Goal: Browse casually

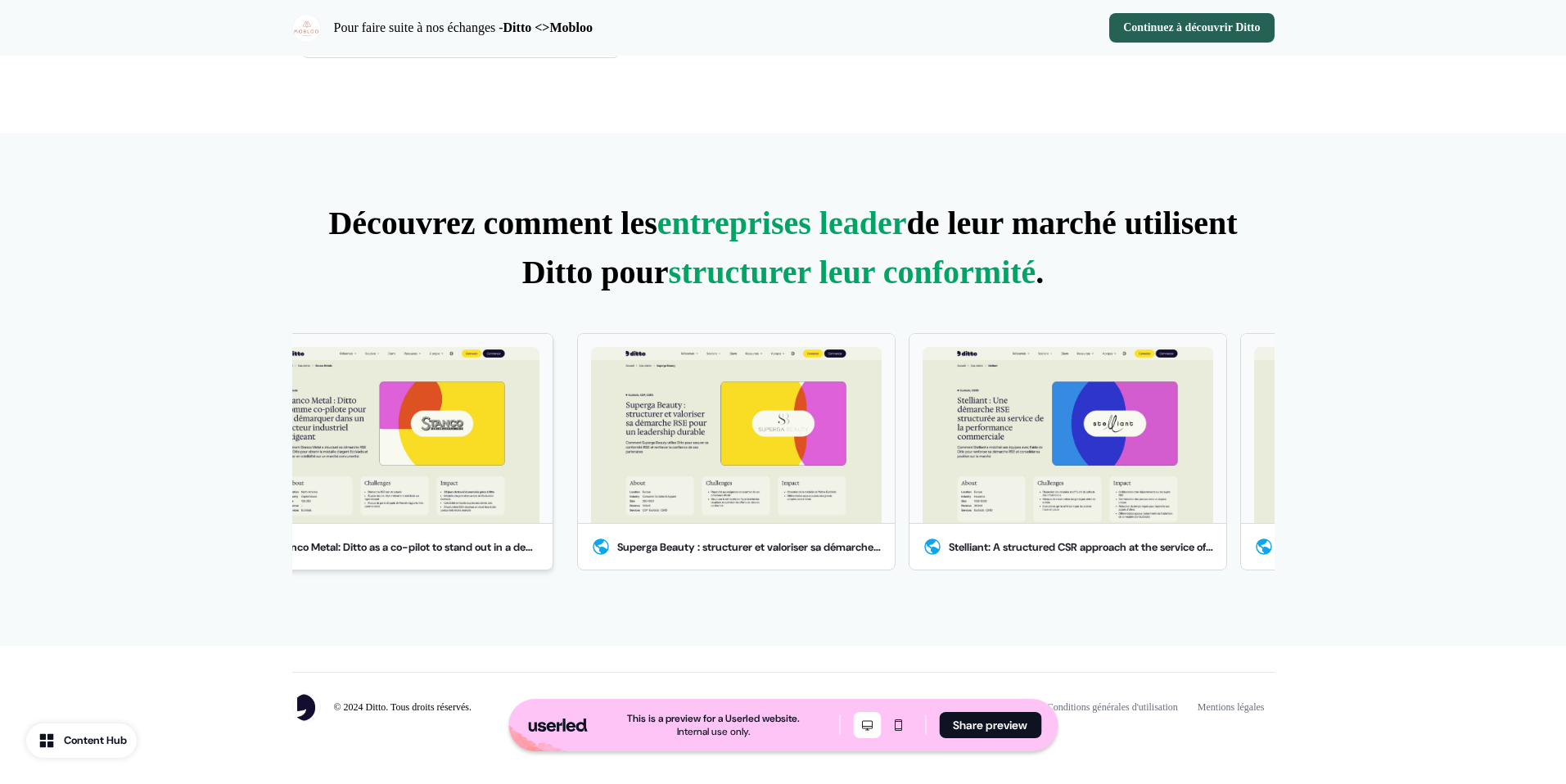
scroll to position [874, 0]
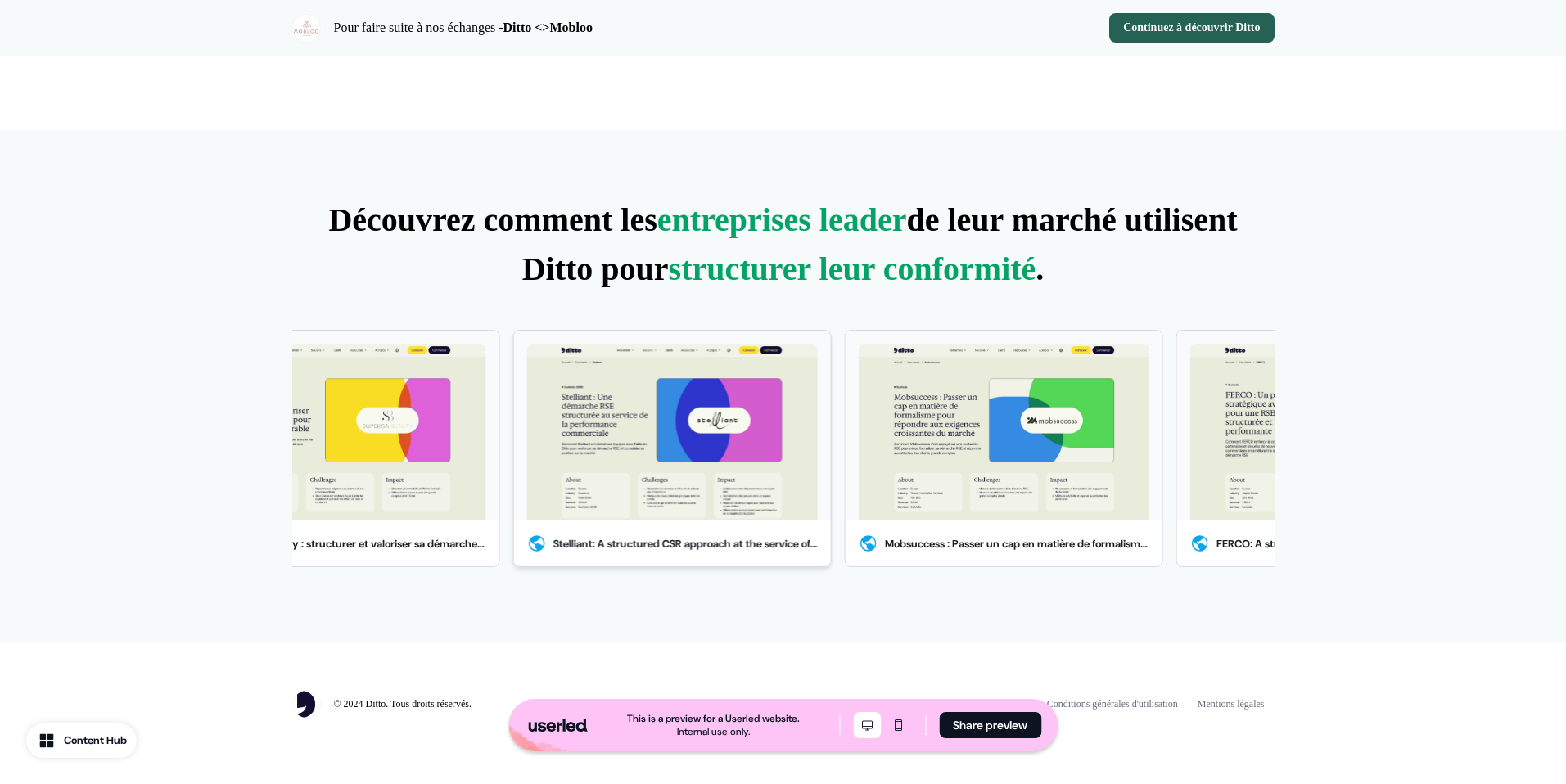
drag, startPoint x: 888, startPoint y: 485, endPoint x: 508, endPoint y: 476, distance: 380.1
click at [508, 476] on div "Stelliant: A structured CSR approach at the service of commercial performance" at bounding box center [664, 449] width 332 height 238
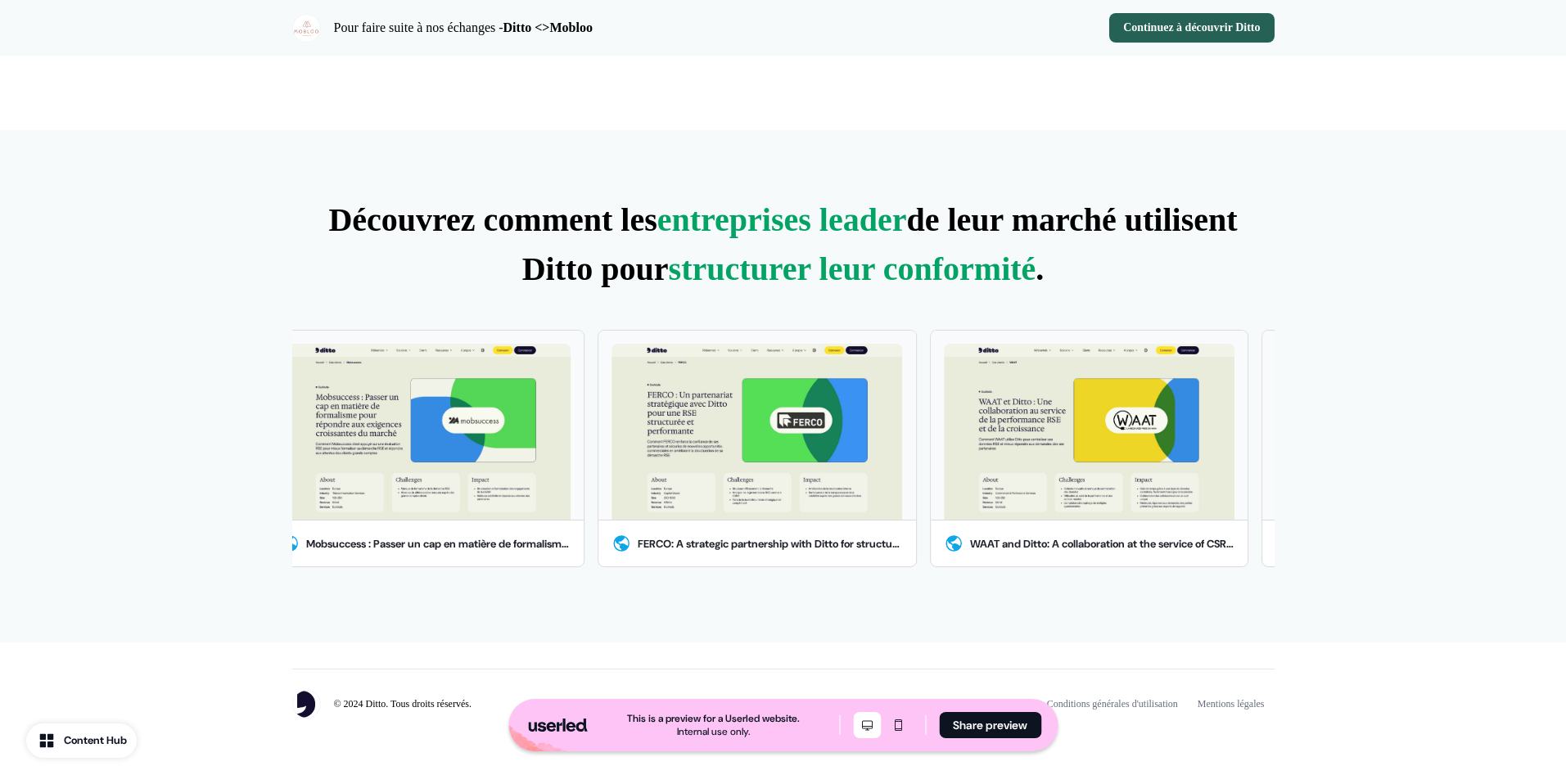
drag, startPoint x: 1003, startPoint y: 459, endPoint x: 248, endPoint y: 483, distance: 755.4
click at [248, 483] on div "Découvrez comment les entreprises leader de leur marché utilisent Ditto pour st…" at bounding box center [783, 387] width 1080 height 513
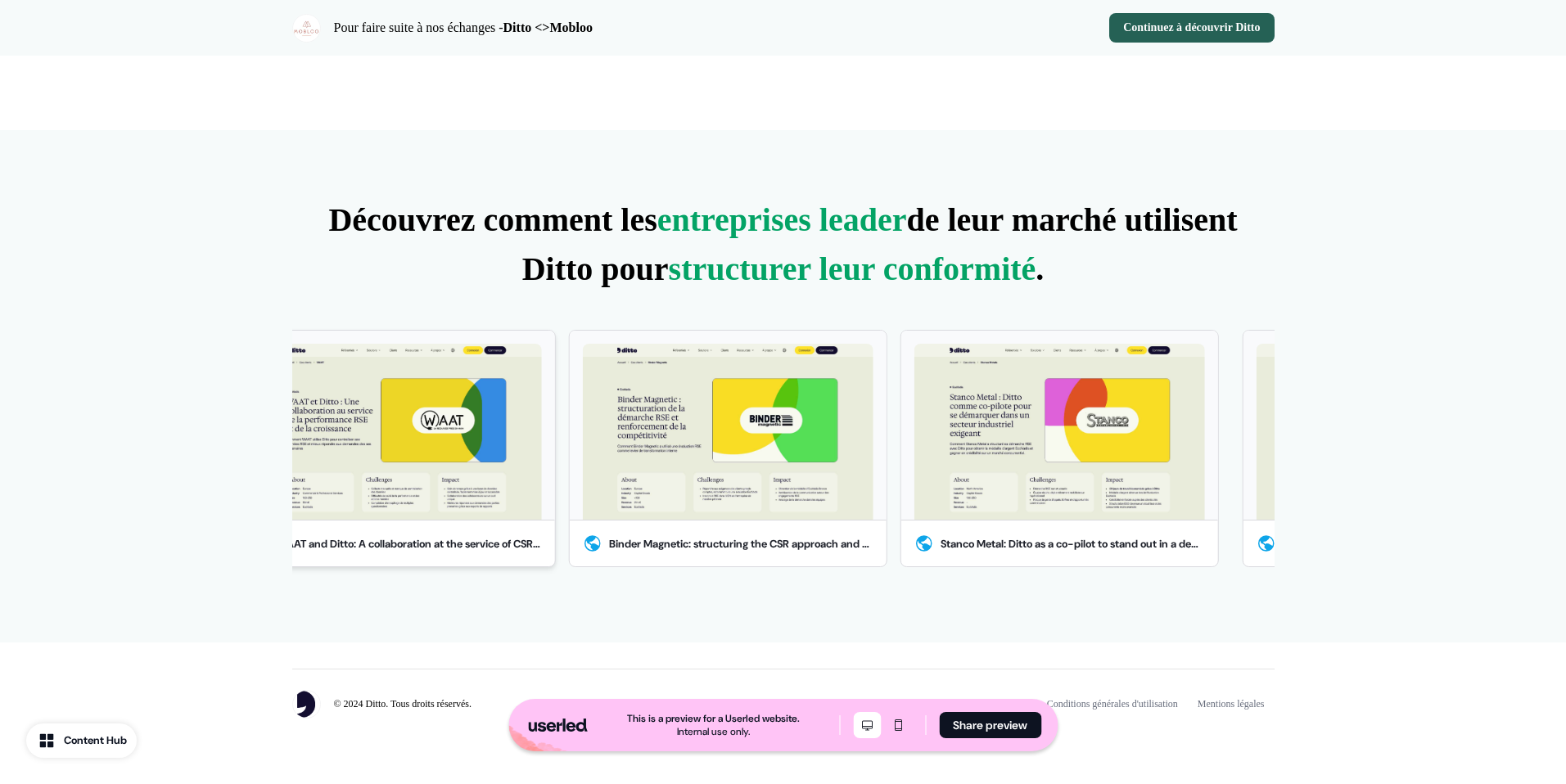
drag, startPoint x: 1166, startPoint y: 467, endPoint x: 483, endPoint y: 482, distance: 683.2
click at [483, 482] on img at bounding box center [395, 432] width 291 height 177
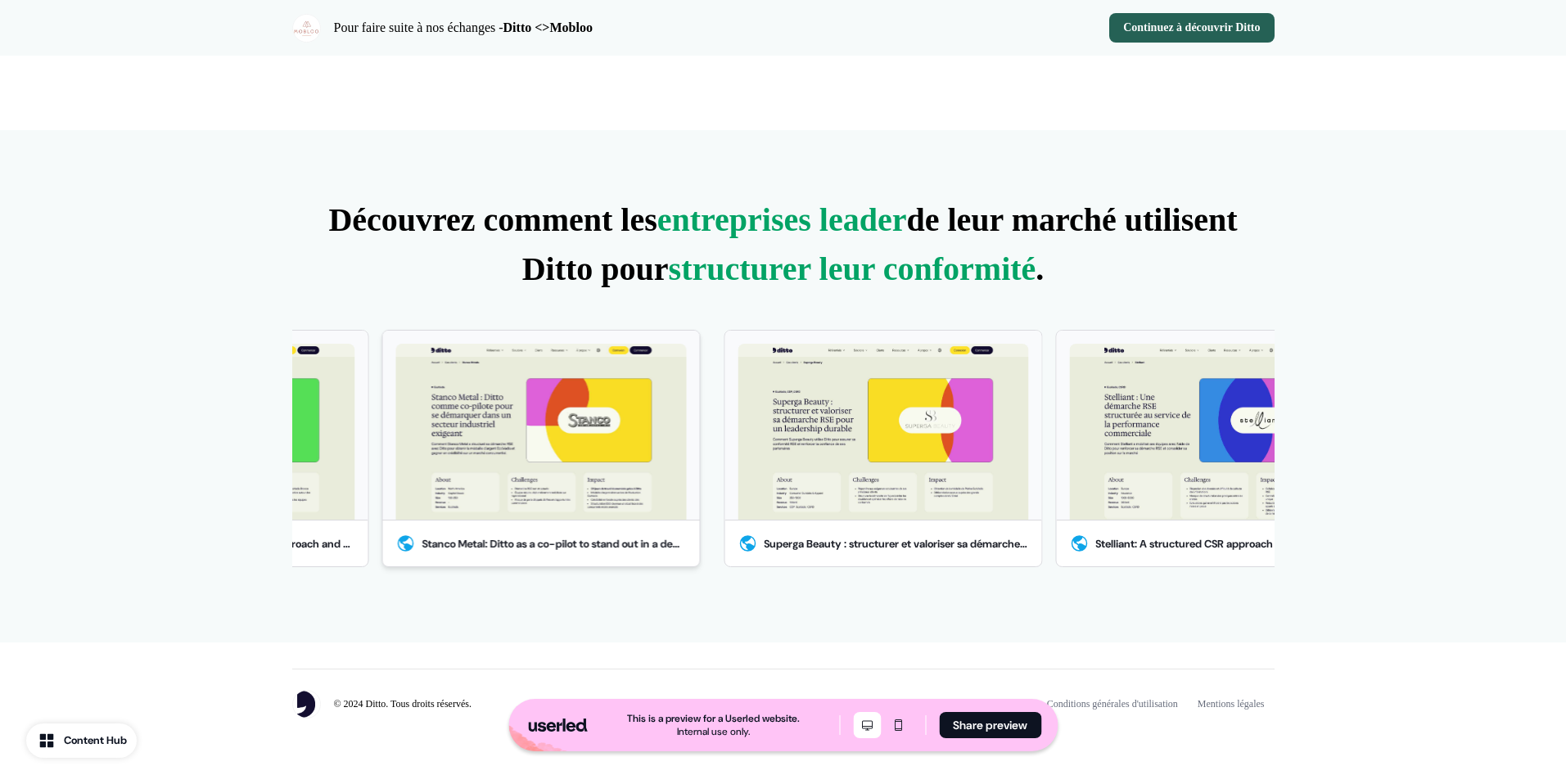
drag, startPoint x: 1107, startPoint y: 459, endPoint x: 533, endPoint y: 449, distance: 574.1
click at [533, 449] on img at bounding box center [541, 432] width 291 height 177
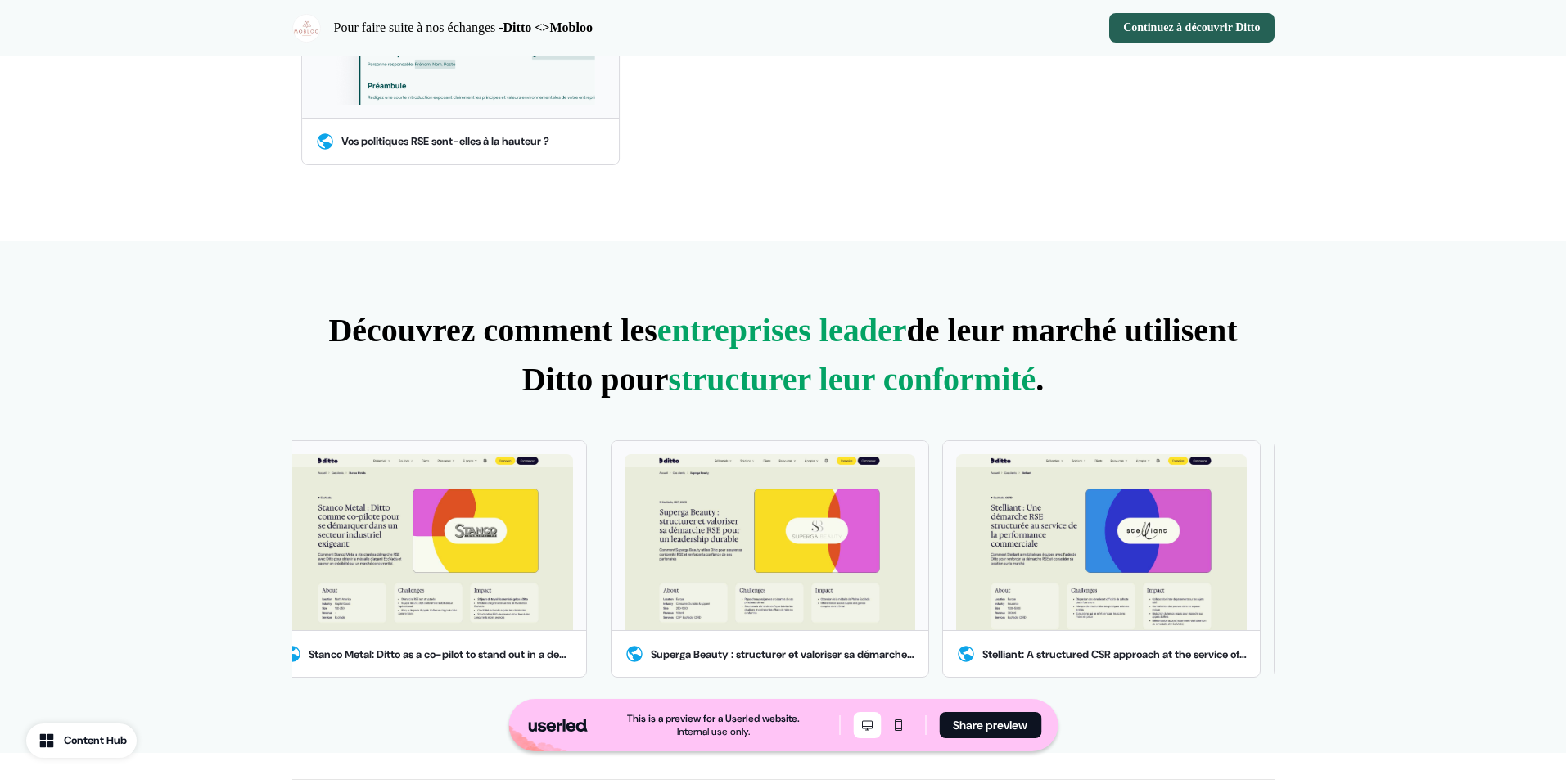
scroll to position [0, 0]
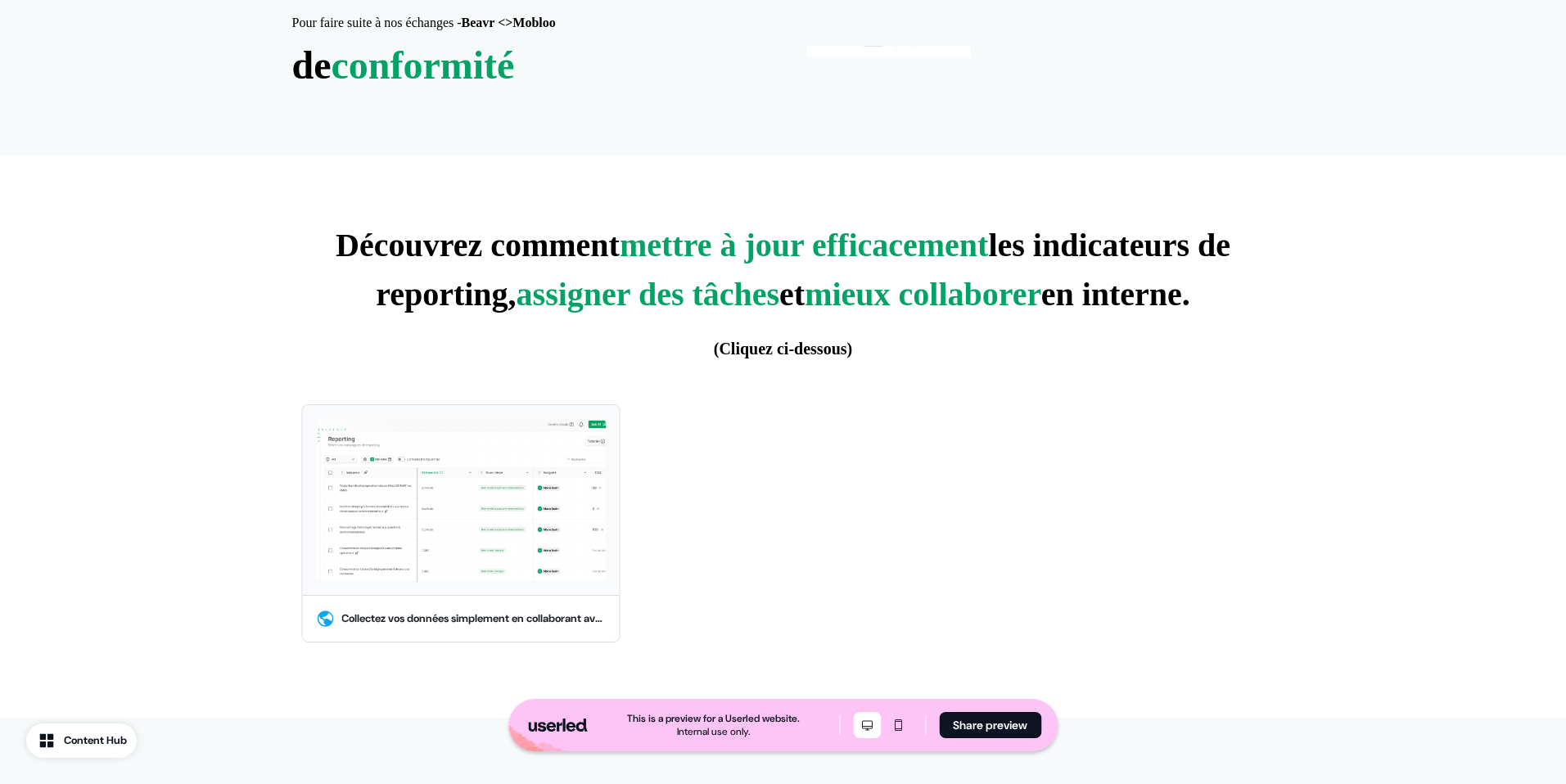
scroll to position [77, 0]
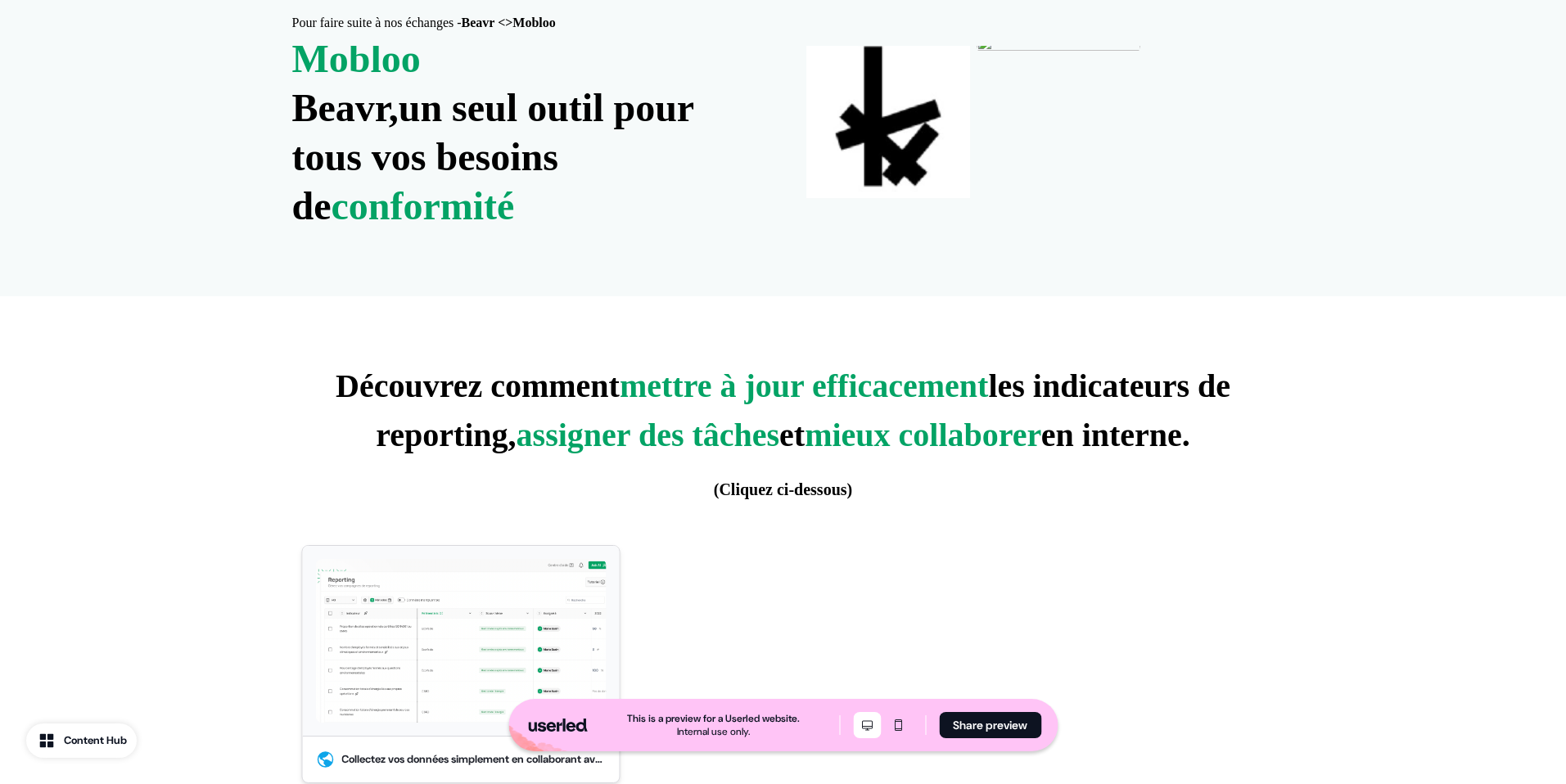
click at [513, 588] on img at bounding box center [460, 640] width 291 height 164
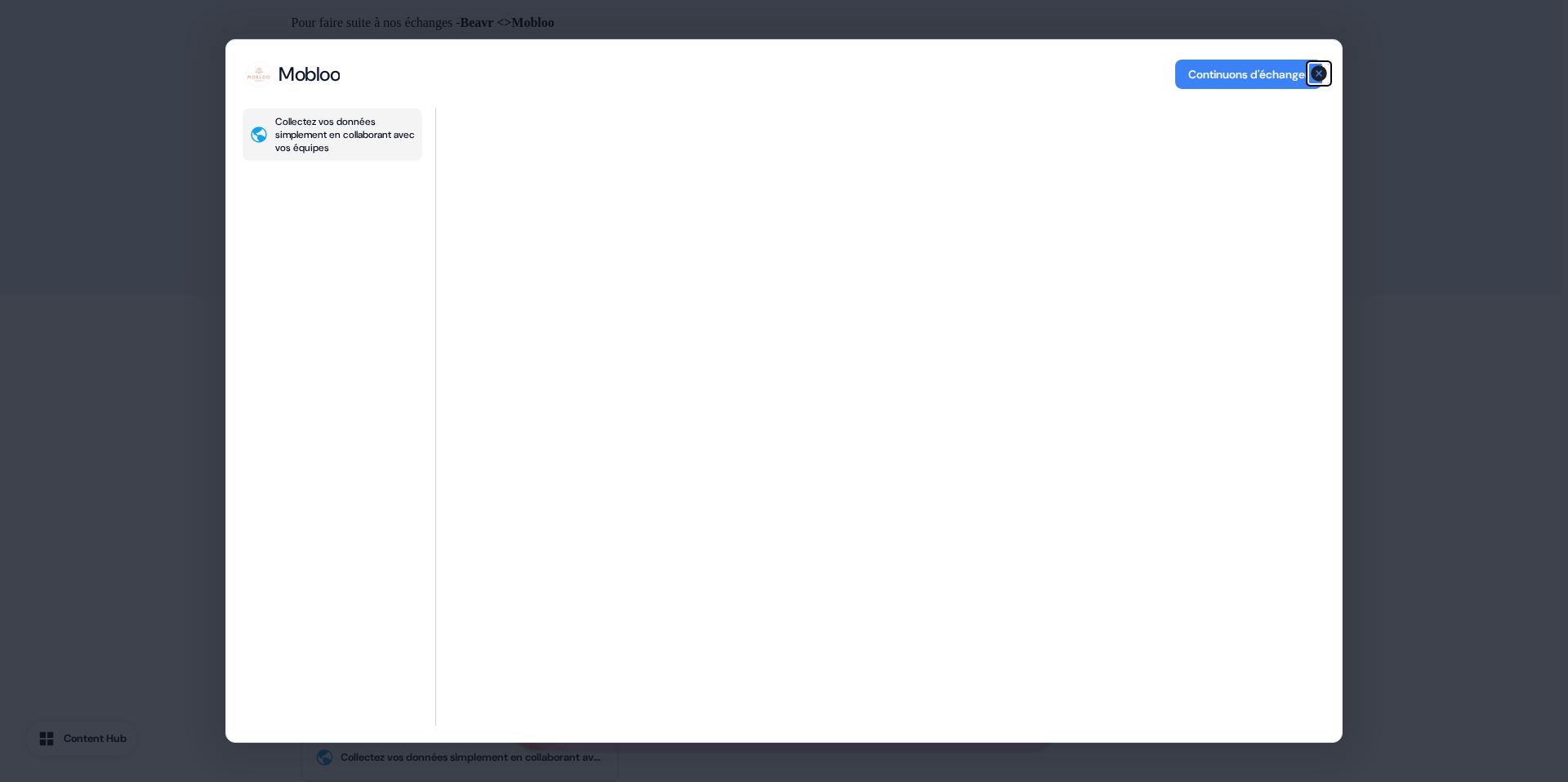
click at [1308, 74] on icon "button" at bounding box center [1318, 73] width 20 height 20
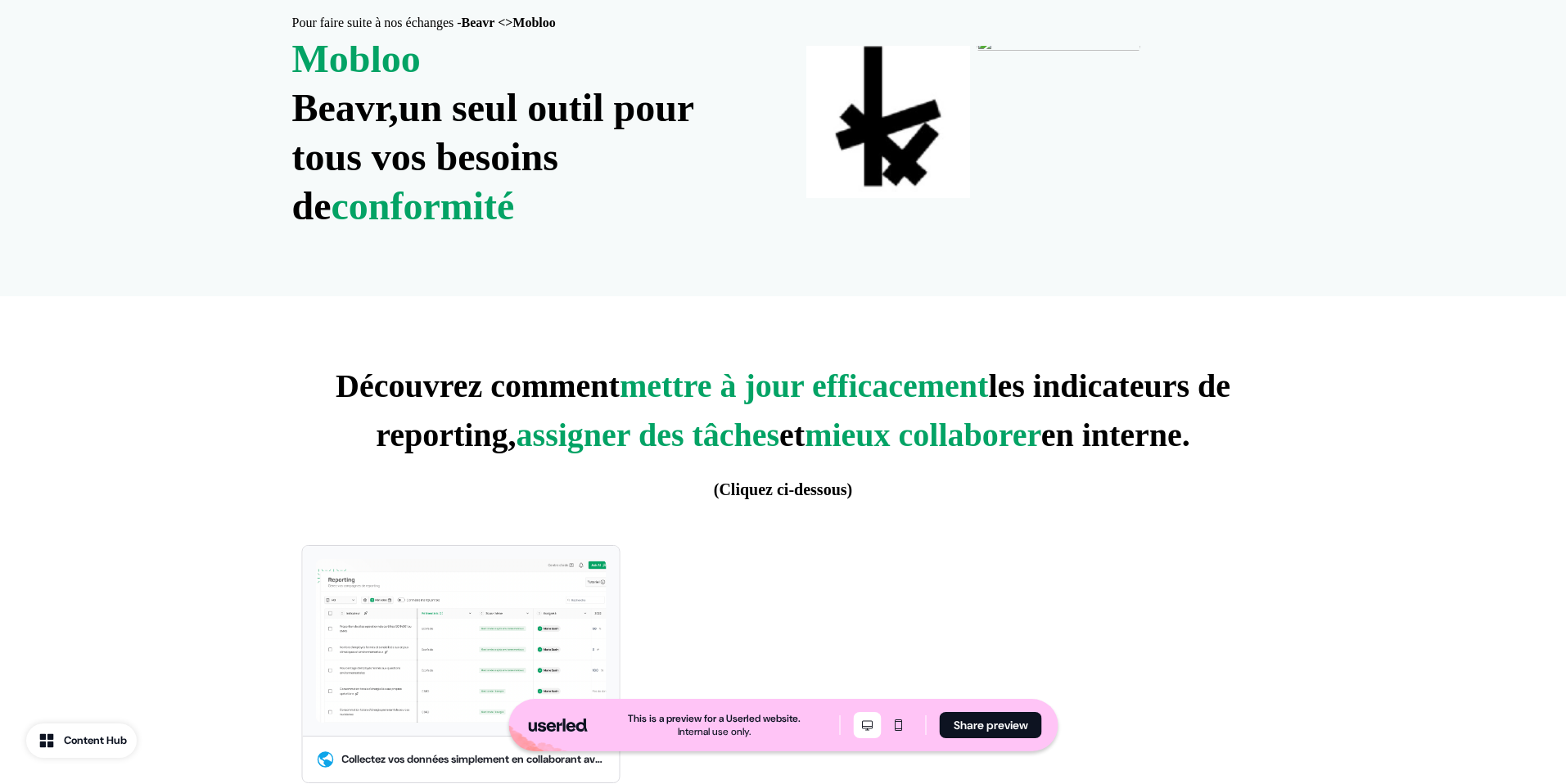
scroll to position [806, 0]
